Goal: Navigation & Orientation: Find specific page/section

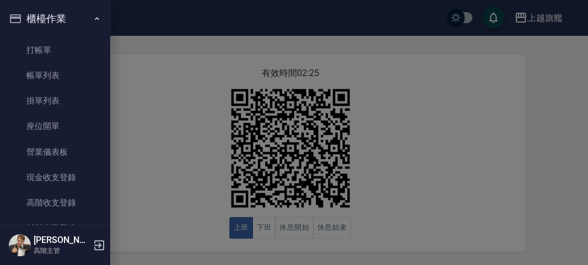
scroll to position [190, 0]
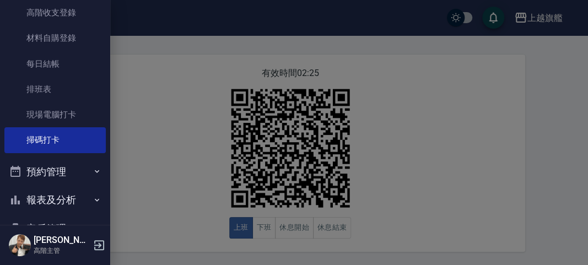
click at [197, 101] on div at bounding box center [294, 132] width 588 height 265
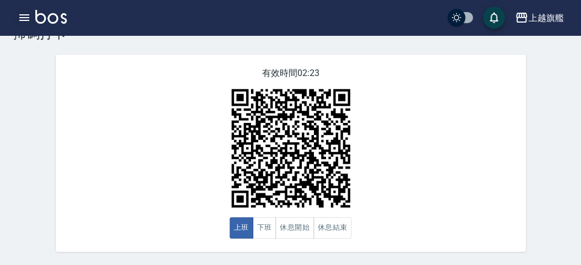
click at [19, 21] on icon "button" at bounding box center [24, 17] width 10 height 7
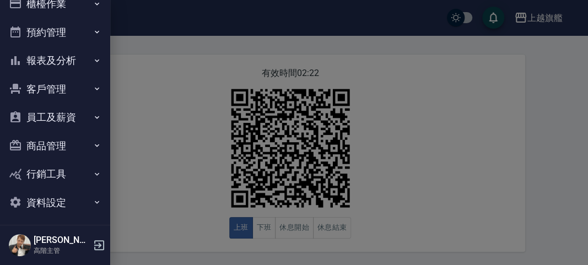
scroll to position [19, 0]
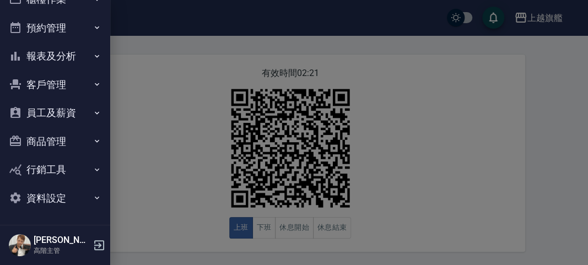
click at [68, 76] on button "客戶管理" at bounding box center [54, 85] width 101 height 29
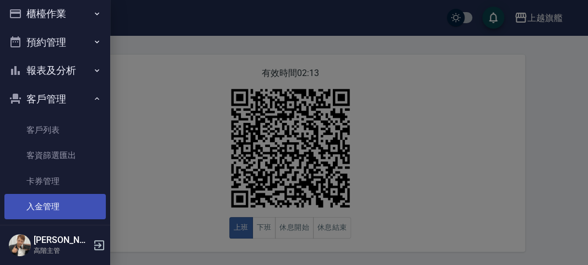
scroll to position [3, 0]
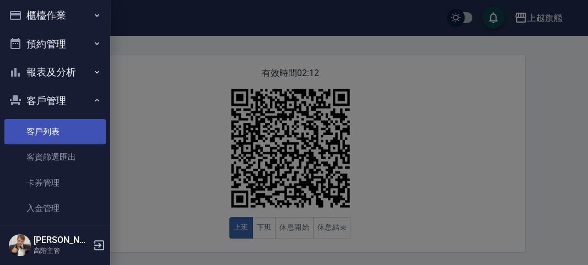
click at [68, 137] on link "客戶列表" at bounding box center [54, 131] width 101 height 25
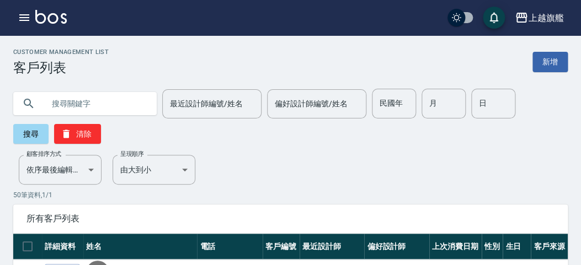
click at [13, 7] on button "button" at bounding box center [24, 18] width 22 height 22
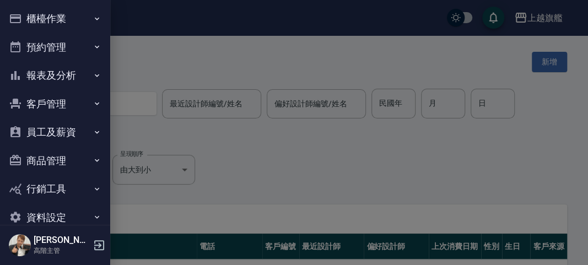
click at [120, 105] on div at bounding box center [294, 132] width 588 height 265
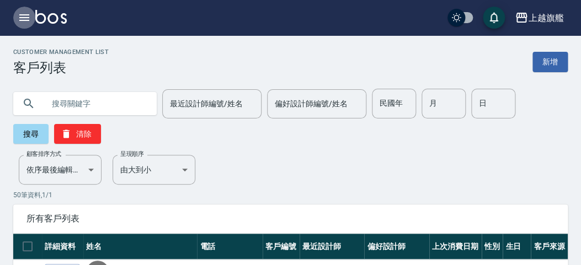
click at [133, 99] on input "text" at bounding box center [96, 104] width 104 height 30
type input "x"
type input "劉"
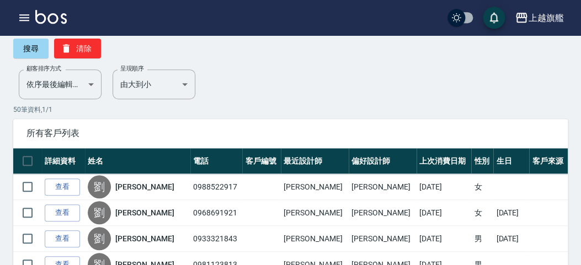
scroll to position [182, 0]
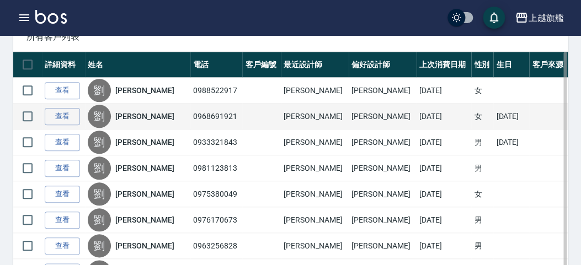
click at [151, 115] on div "[PERSON_NAME]" at bounding box center [138, 116] width 100 height 23
click at [190, 115] on td "0968691921" at bounding box center [216, 117] width 52 height 26
click at [120, 109] on div "[PERSON_NAME]" at bounding box center [138, 116] width 100 height 23
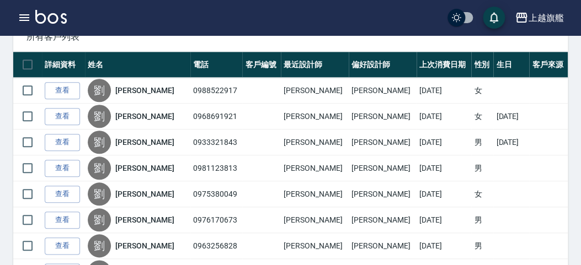
click at [69, 115] on link "查看" at bounding box center [62, 116] width 35 height 17
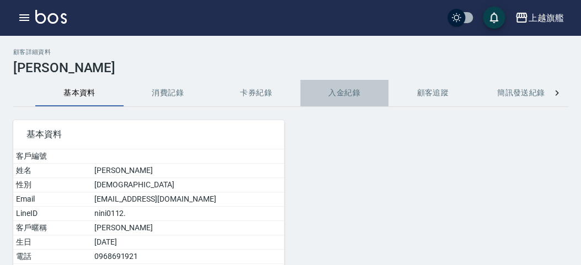
click at [346, 95] on button "入金紀錄" at bounding box center [344, 93] width 88 height 26
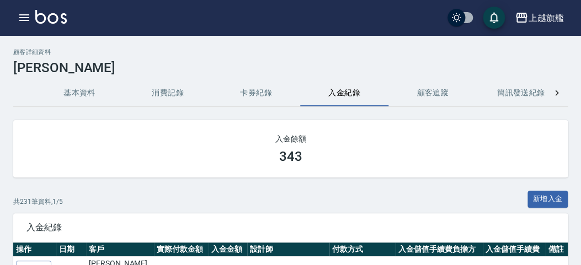
click at [60, 90] on button "基本資料" at bounding box center [79, 93] width 88 height 26
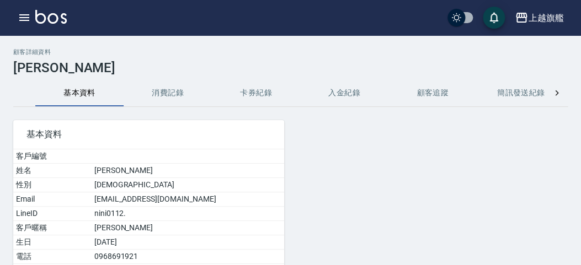
drag, startPoint x: 162, startPoint y: 88, endPoint x: 220, endPoint y: 85, distance: 58.5
click at [163, 88] on button "消費記錄" at bounding box center [167, 93] width 88 height 26
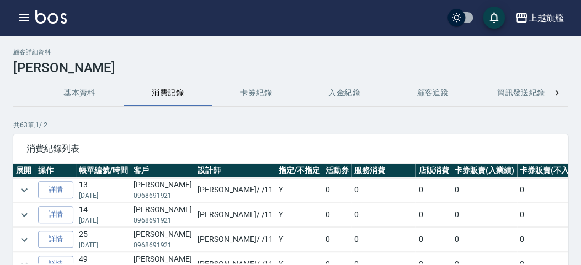
click at [241, 85] on button "卡券紀錄" at bounding box center [256, 93] width 88 height 26
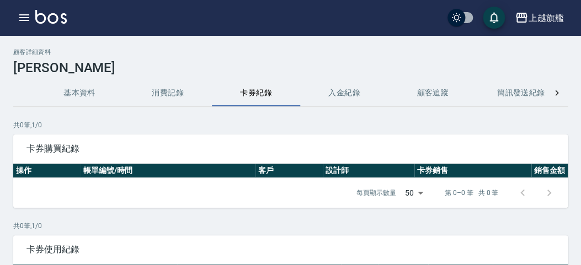
click at [329, 80] on button "入金紀錄" at bounding box center [344, 93] width 88 height 26
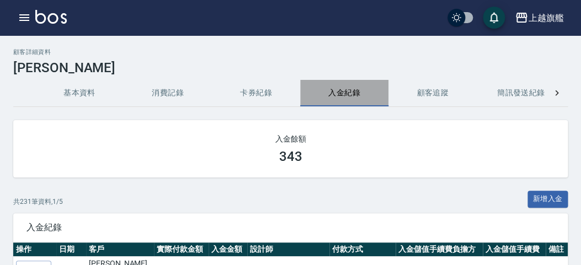
click at [330, 80] on button "入金紀錄" at bounding box center [344, 93] width 88 height 26
